Goal: Complete application form: Complete application form

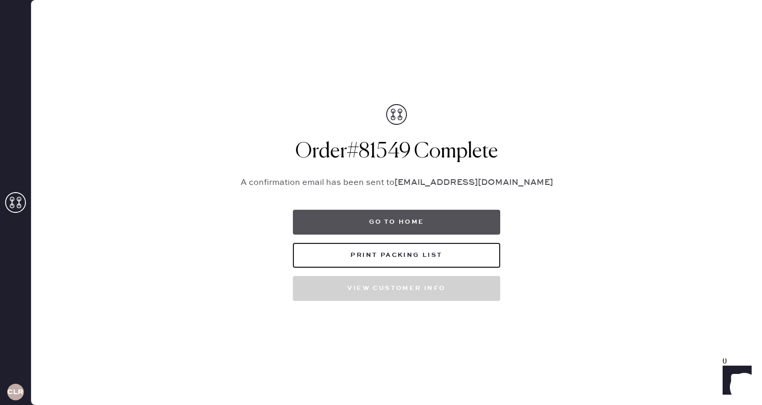
click at [406, 217] on button "Go to home" at bounding box center [396, 222] width 207 height 25
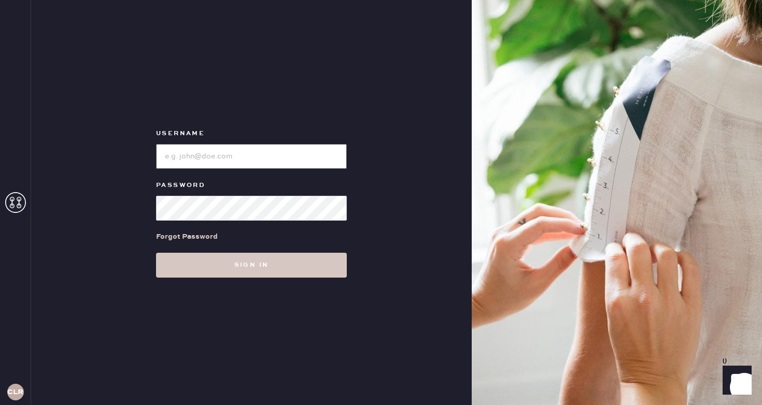
type input "reformationsoho"
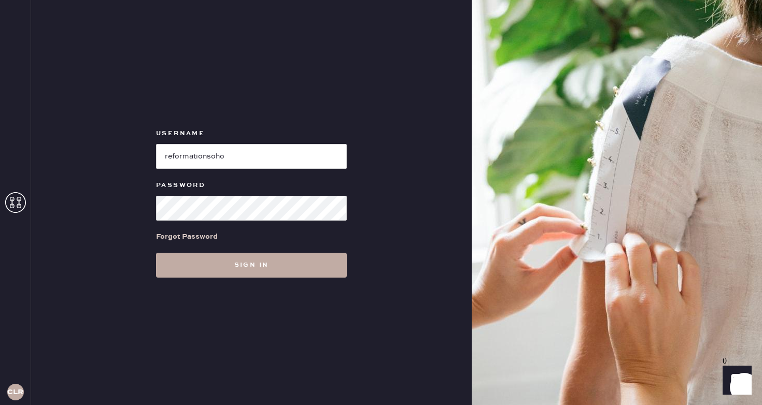
click at [275, 271] on button "Sign in" at bounding box center [251, 265] width 191 height 25
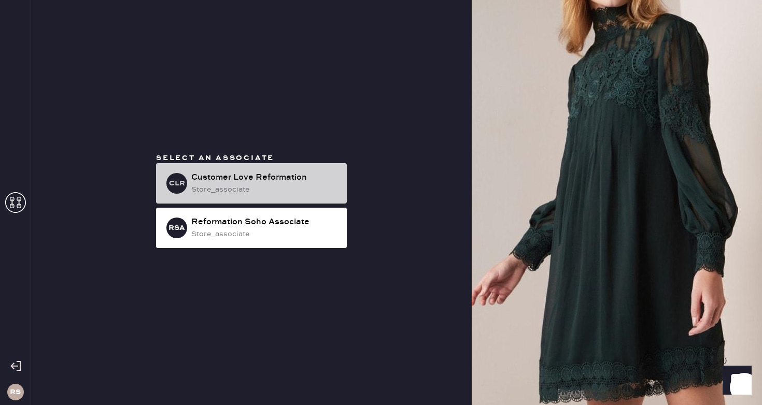
click at [317, 183] on div "Customer Love Reformation" at bounding box center [264, 177] width 147 height 12
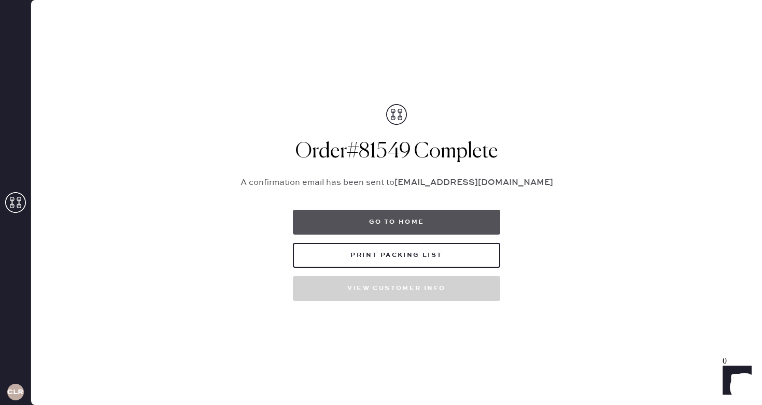
click at [363, 216] on button "Go to home" at bounding box center [396, 222] width 207 height 25
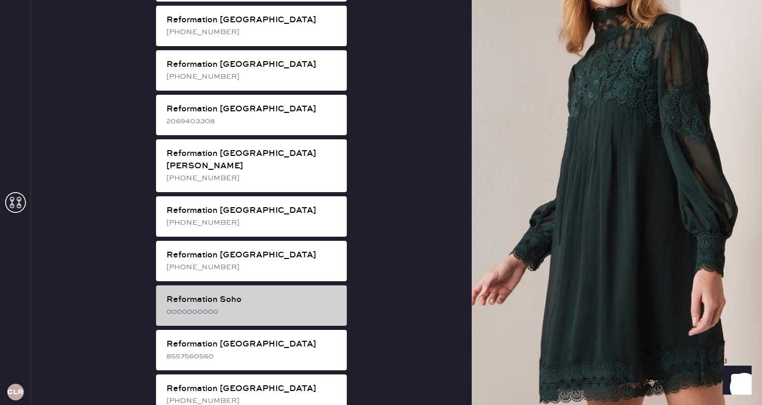
scroll to position [1467, 0]
click at [282, 294] on div "Reformation Soho" at bounding box center [252, 300] width 172 height 12
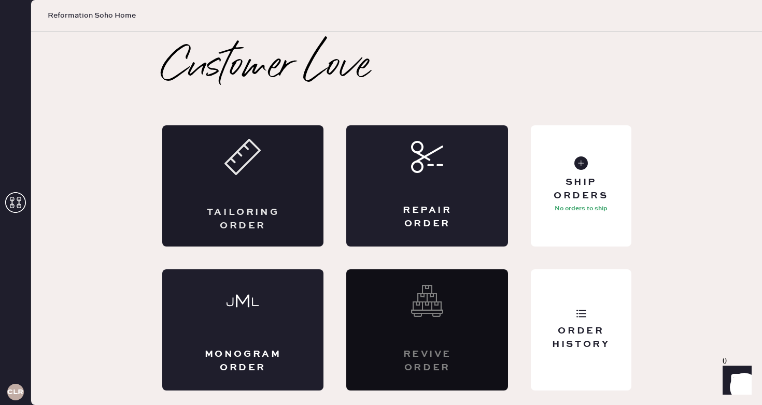
click at [203, 191] on div "Tailoring Order" at bounding box center [243, 185] width 162 height 121
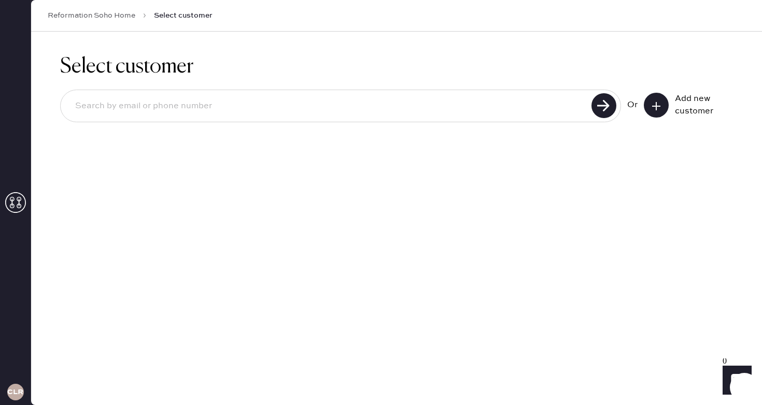
click at [309, 113] on input at bounding box center [327, 106] width 521 height 24
type input "[EMAIL_ADDRESS][DOMAIN_NAME]"
click at [662, 104] on button at bounding box center [655, 105] width 25 height 25
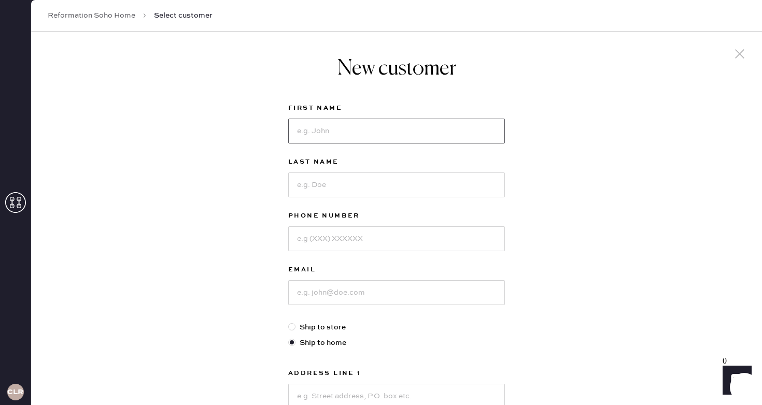
click at [393, 130] on input at bounding box center [396, 131] width 217 height 25
type input "Niva"
click at [326, 177] on input at bounding box center [396, 185] width 217 height 25
type input "Drazin"
click at [340, 238] on input at bounding box center [396, 238] width 217 height 25
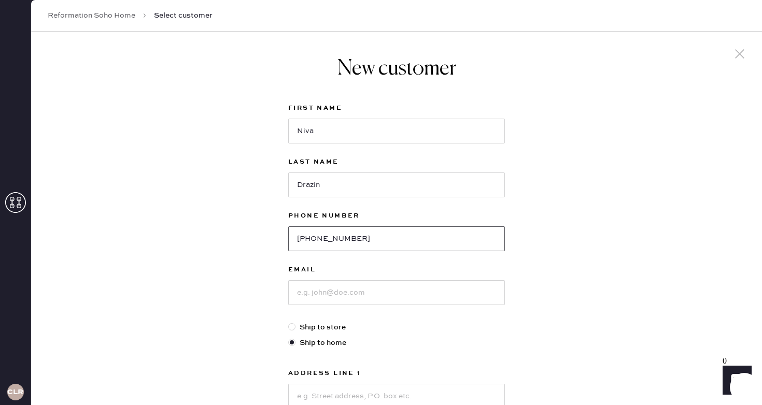
type input "[PHONE_NUMBER]"
click at [352, 294] on input at bounding box center [396, 292] width 217 height 25
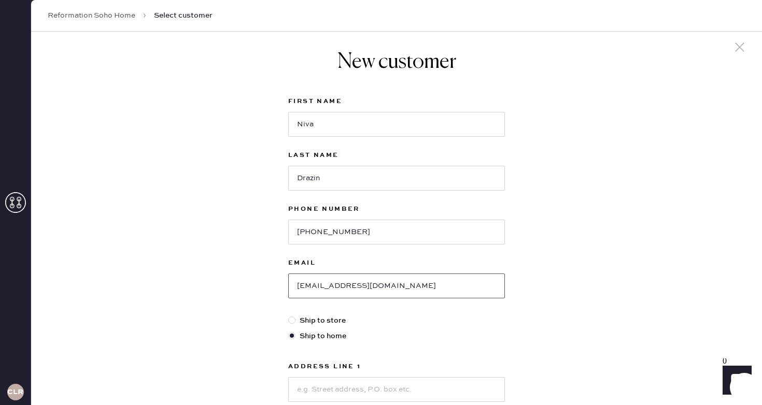
scroll to position [8, 0]
type input "[EMAIL_ADDRESS][DOMAIN_NAME]"
click at [458, 111] on input "Niva" at bounding box center [396, 122] width 217 height 25
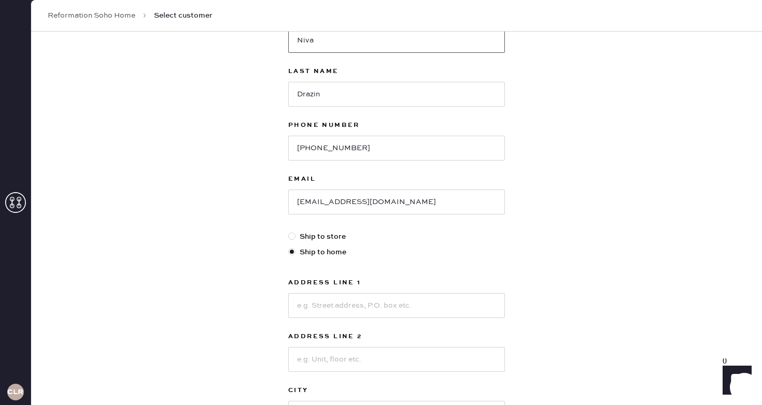
scroll to position [93, 0]
click at [385, 298] on input at bounding box center [396, 303] width 217 height 25
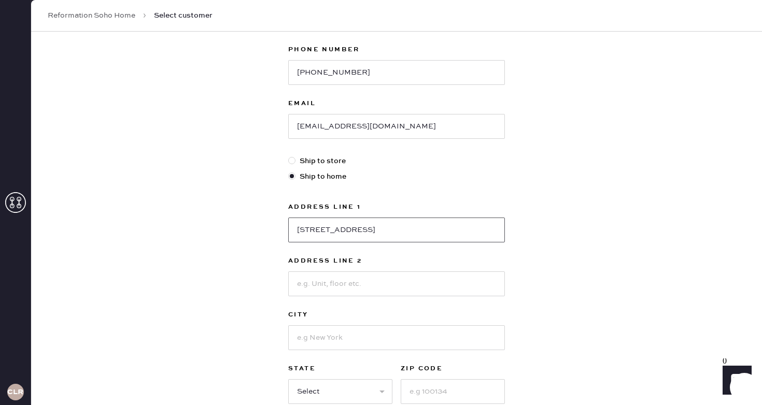
scroll to position [164, 0]
type input "[STREET_ADDRESS]"
click at [391, 304] on div "Address Line 1 [GEOGRAPHIC_DATA] W Address Line 2 City State Select AK [GEOGRAP…" at bounding box center [396, 304] width 217 height 203
click at [387, 327] on div at bounding box center [396, 338] width 217 height 27
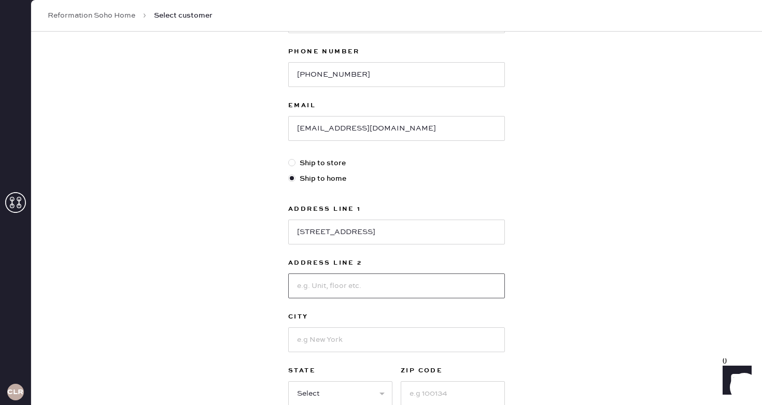
click at [367, 290] on input at bounding box center [396, 286] width 217 height 25
click at [357, 329] on input at bounding box center [396, 339] width 217 height 25
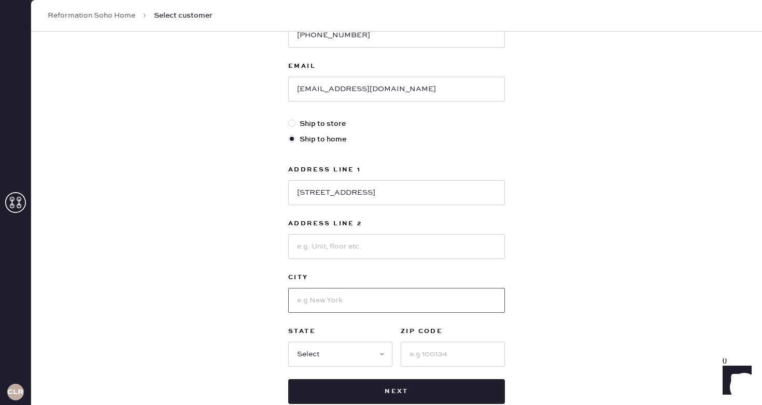
scroll to position [204, 0]
type input "Poundridge"
click at [324, 361] on select "Select AK AL AR AZ CA CO CT [GEOGRAPHIC_DATA] DE FL [GEOGRAPHIC_DATA] HI [GEOGR…" at bounding box center [340, 353] width 104 height 25
select select "NY"
click at [465, 355] on input at bounding box center [452, 353] width 104 height 25
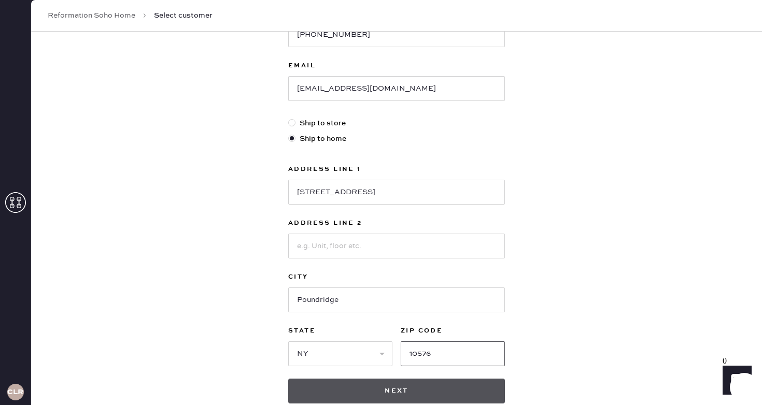
type input "10576"
click at [447, 384] on button "Next" at bounding box center [396, 391] width 217 height 25
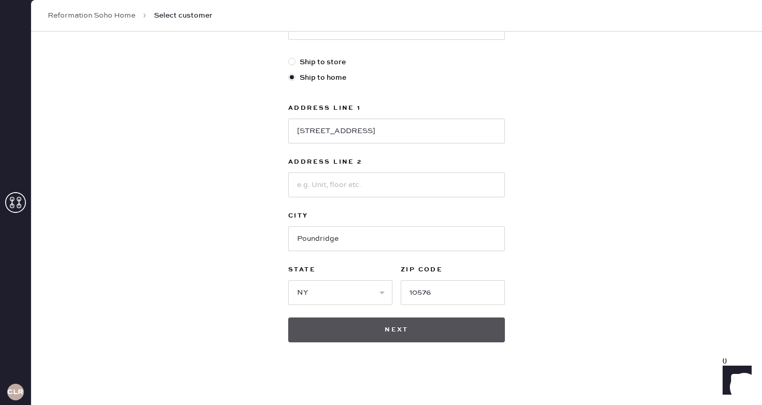
scroll to position [284, 0]
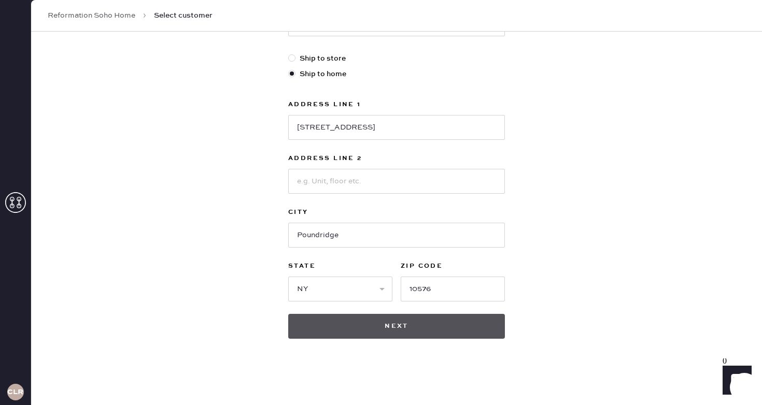
click at [414, 331] on button "Next" at bounding box center [396, 326] width 217 height 25
drag, startPoint x: 414, startPoint y: 331, endPoint x: 413, endPoint y: 323, distance: 7.8
click at [414, 331] on button "Next" at bounding box center [396, 326] width 217 height 25
click at [413, 323] on button "Next" at bounding box center [396, 326] width 217 height 25
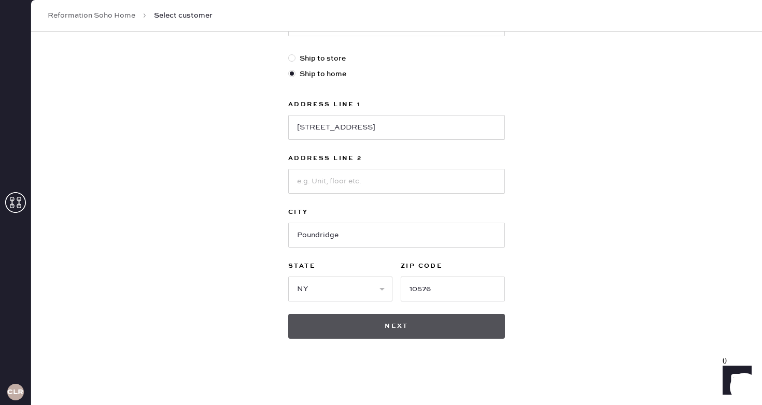
click at [413, 323] on button "Next" at bounding box center [396, 326] width 217 height 25
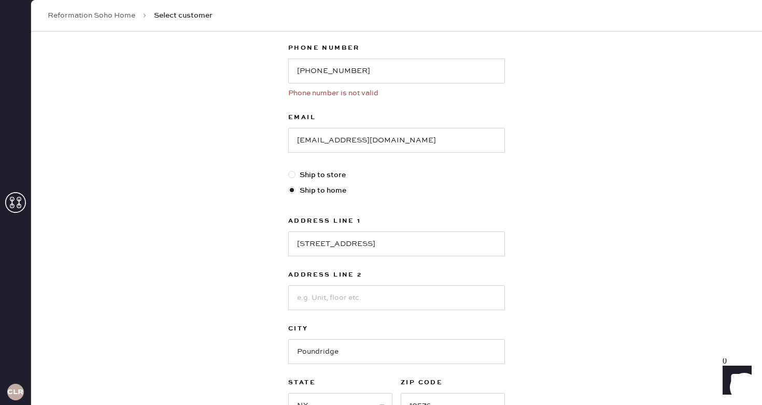
scroll to position [170, 0]
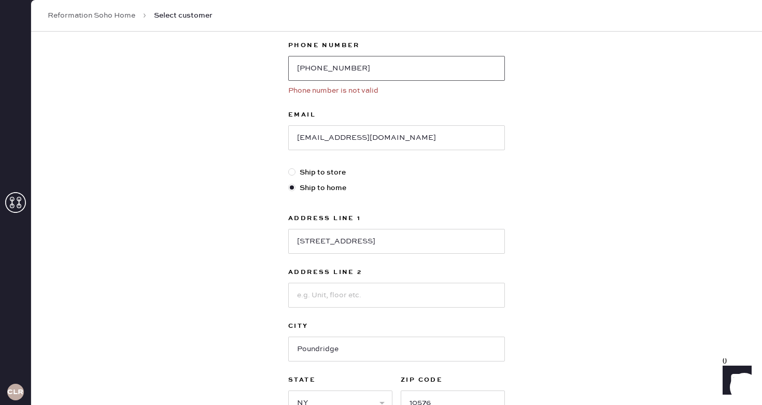
click at [377, 73] on input "[PHONE_NUMBER]" at bounding box center [396, 68] width 217 height 25
click at [375, 67] on input "[PHONE_NUMBER]" at bounding box center [396, 68] width 217 height 25
